Goal: Information Seeking & Learning: Check status

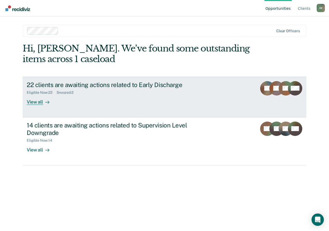
click at [37, 102] on div "View all" at bounding box center [41, 100] width 29 height 10
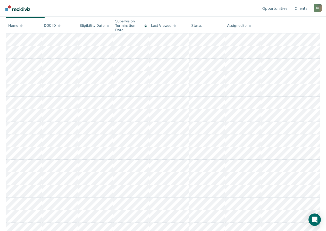
scroll to position [67, 0]
